Goal: Task Accomplishment & Management: Manage account settings

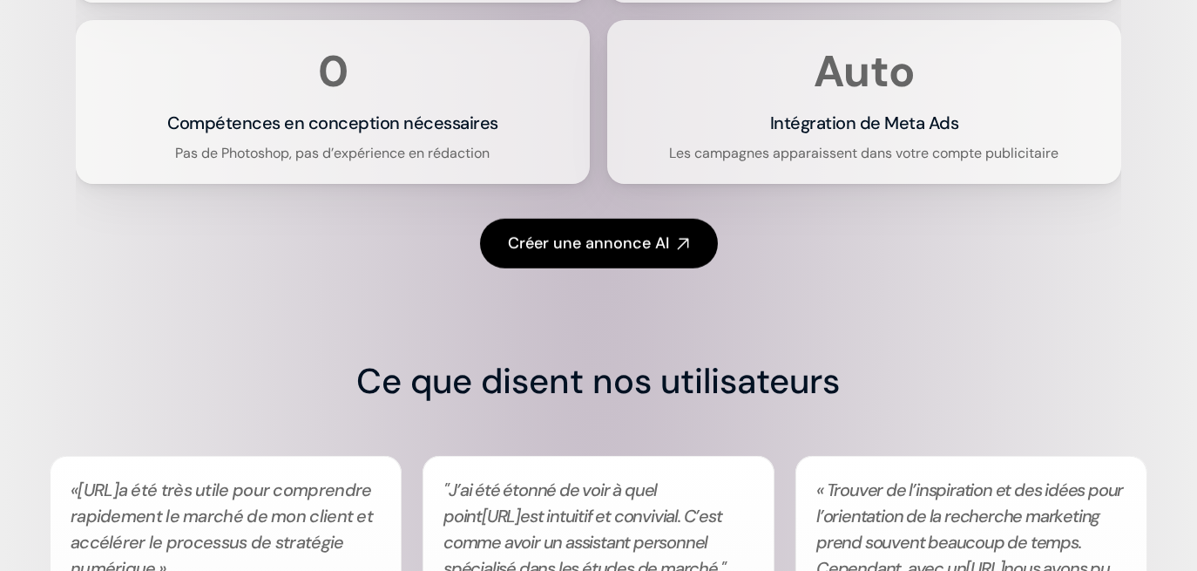
scroll to position [4039, 0]
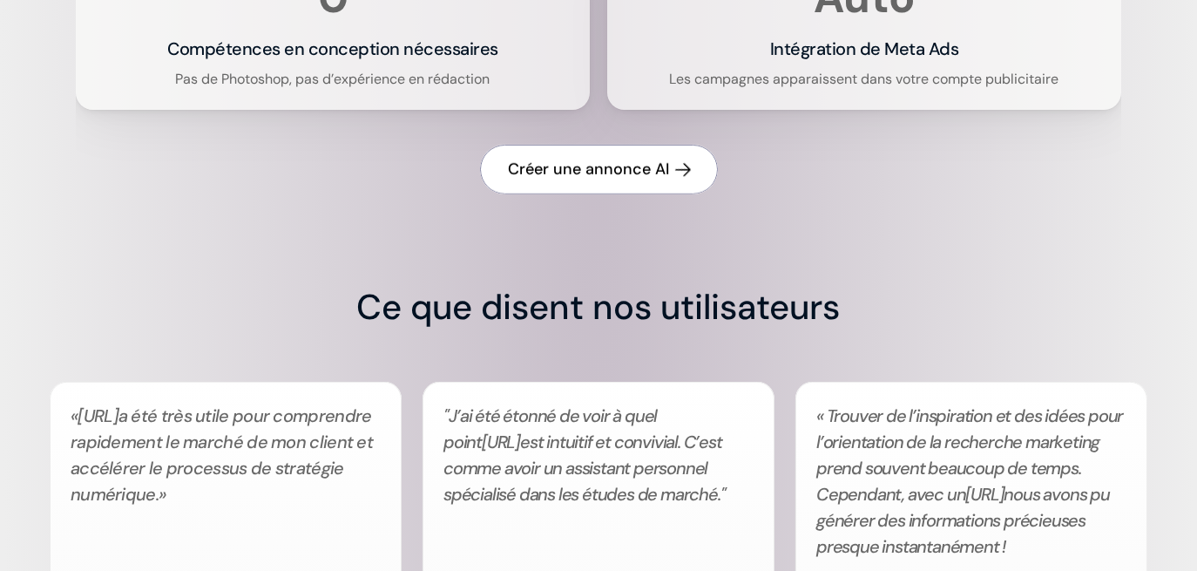
click at [588, 180] on h4 "Créer une annonce AI" at bounding box center [588, 170] width 161 height 22
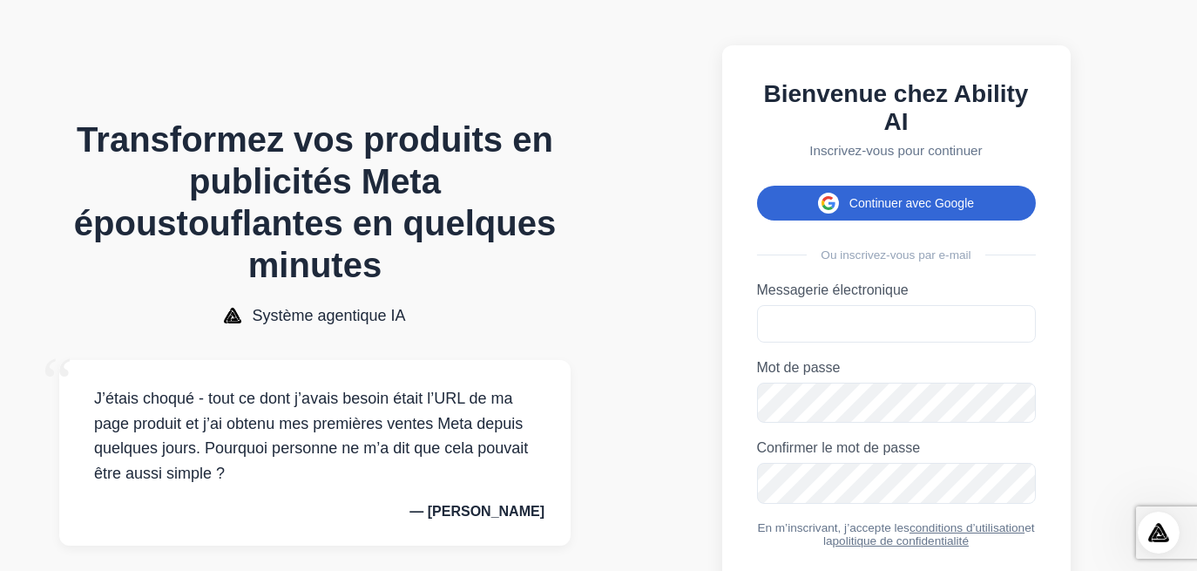
click at [892, 207] on font "Continuer avec Google" at bounding box center [911, 203] width 125 height 14
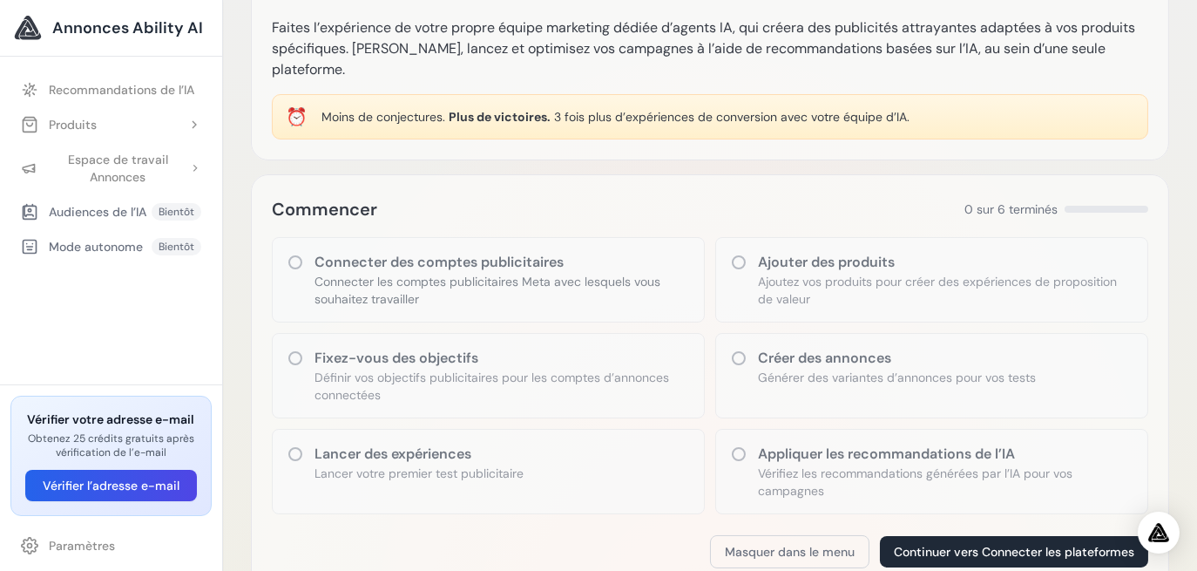
scroll to position [92, 0]
click at [298, 447] on icon at bounding box center [295, 455] width 17 height 17
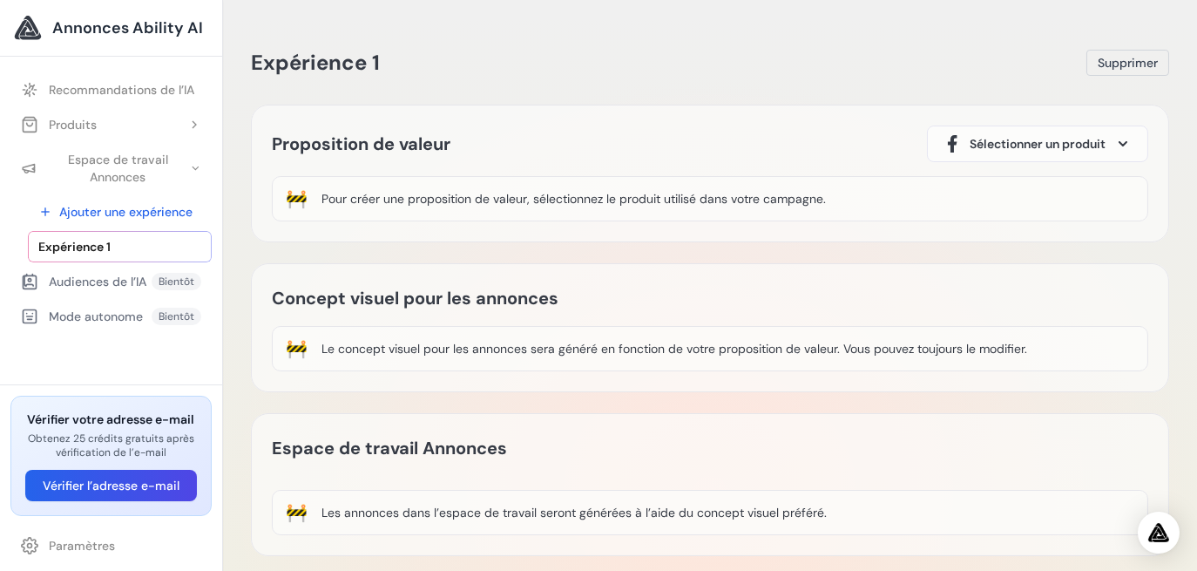
click at [1035, 139] on span "Sélectionner un produit" at bounding box center [1038, 143] width 136 height 17
click at [1123, 143] on icon at bounding box center [1122, 143] width 7 height 3
click at [1121, 143] on icon at bounding box center [1122, 143] width 7 height 3
click at [1062, 138] on span "Sélectionner un produit" at bounding box center [1038, 143] width 136 height 17
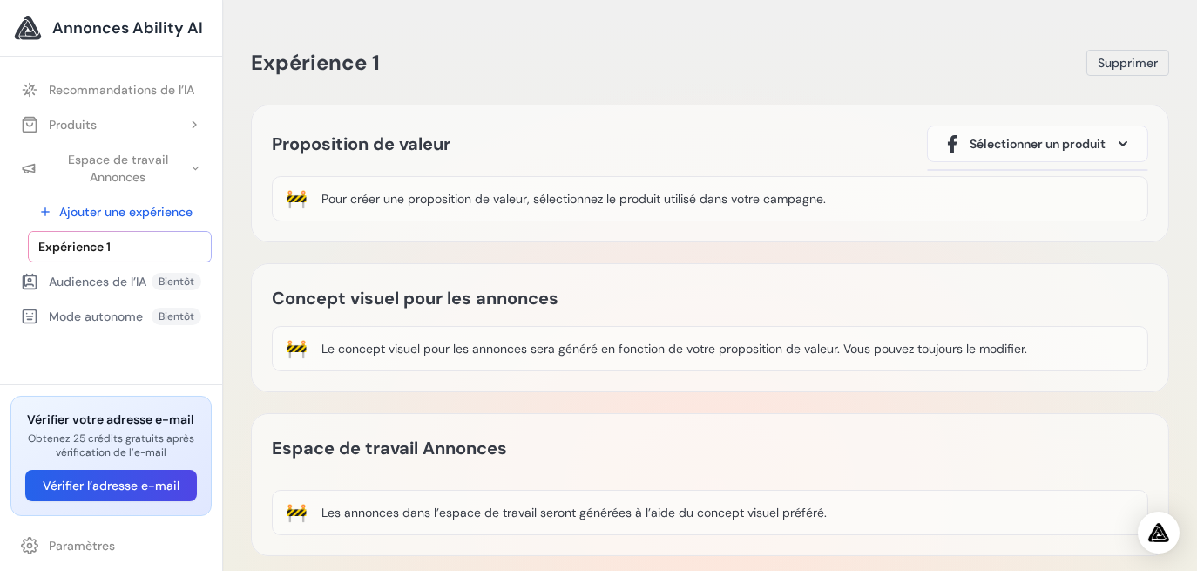
click at [871, 342] on div "Le concept visuel pour les annonces sera généré en fonction de votre propositio…" at bounding box center [674, 348] width 706 height 17
click at [1120, 142] on icon at bounding box center [1122, 143] width 7 height 3
click at [1119, 142] on icon at bounding box center [1122, 143] width 7 height 3
click at [1132, 64] on span "Supprimer" at bounding box center [1128, 62] width 60 height 17
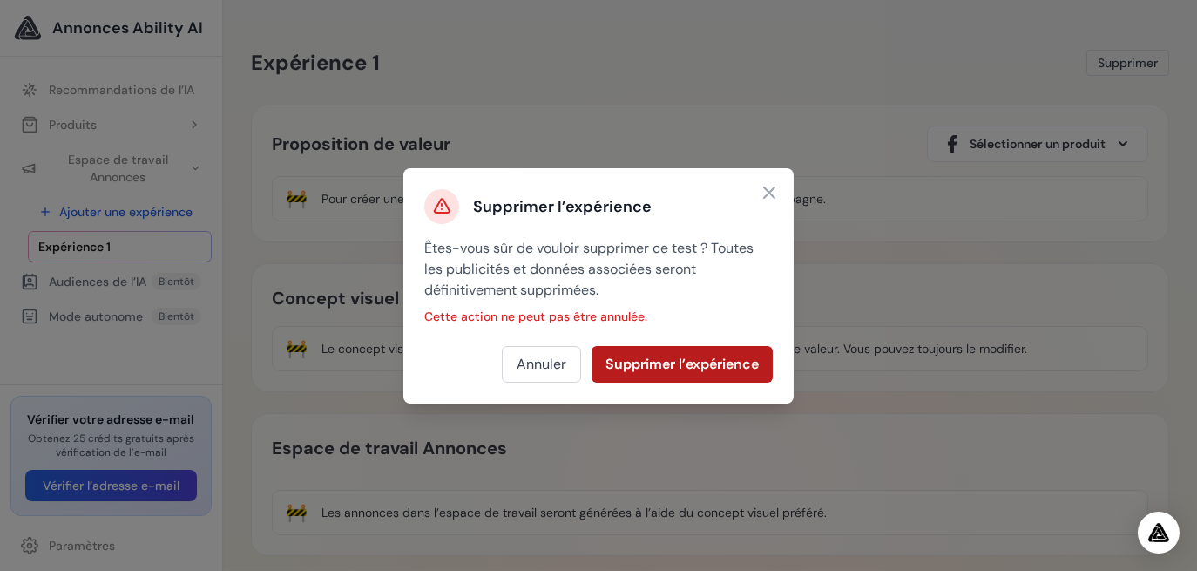
click at [672, 356] on button "Supprimer l’expérience" at bounding box center [682, 364] width 181 height 37
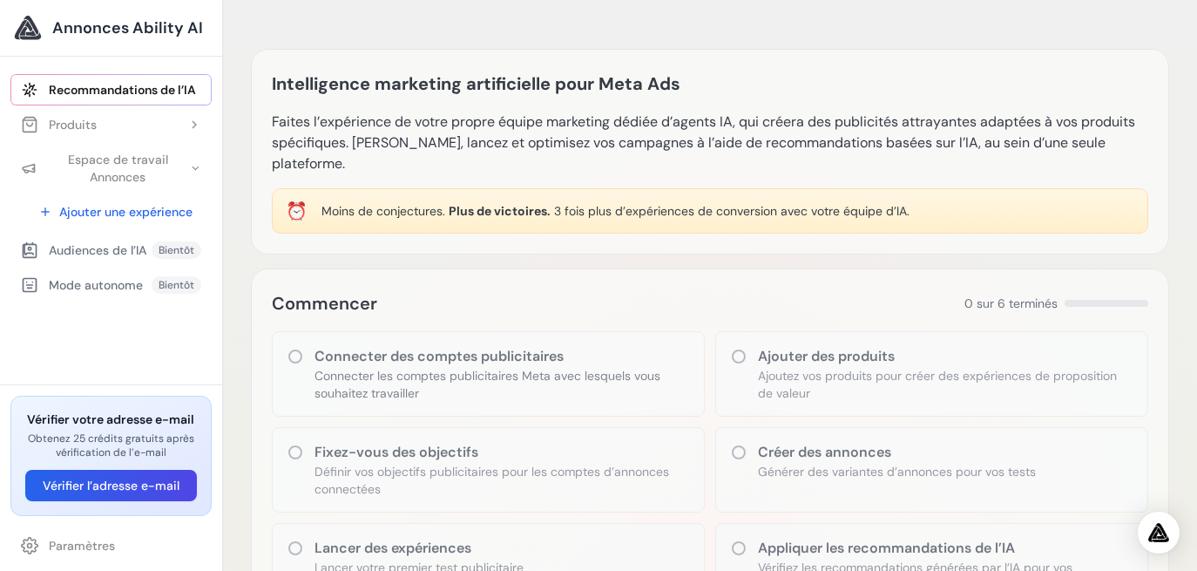
click at [290, 349] on icon at bounding box center [295, 356] width 14 height 14
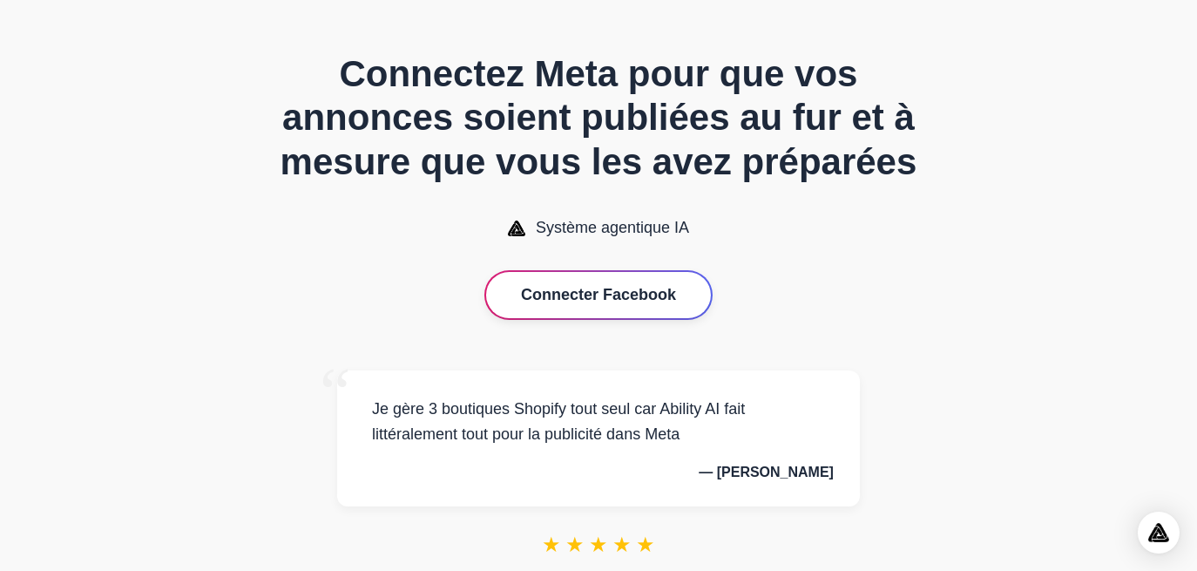
click at [613, 300] on button "Connecter Facebook" at bounding box center [598, 295] width 225 height 46
